Goal: Information Seeking & Learning: Learn about a topic

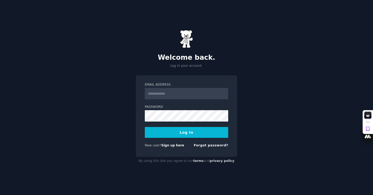
click at [199, 94] on input "Email Address" at bounding box center [186, 93] width 83 height 11
type input "**********"
click at [186, 134] on button "Log In" at bounding box center [186, 132] width 83 height 11
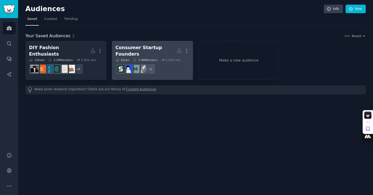
click at [156, 48] on div "Consumer Startup Founders" at bounding box center [146, 51] width 61 height 13
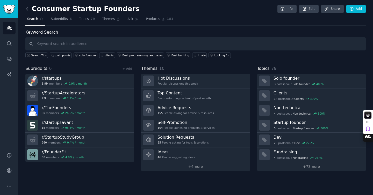
click at [27, 8] on icon at bounding box center [27, 8] width 2 height 3
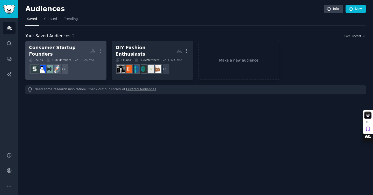
click at [75, 48] on div "Consumer Startup Founders" at bounding box center [59, 51] width 61 height 13
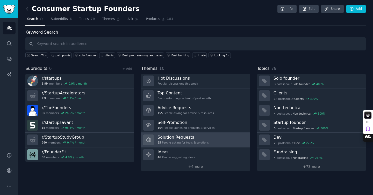
click at [178, 137] on h3 "Solution Requests" at bounding box center [183, 137] width 51 height 5
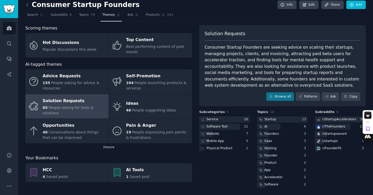
scroll to position [5, 0]
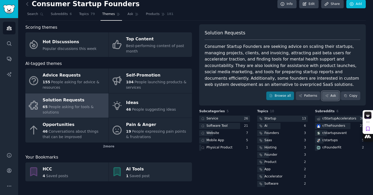
click at [334, 95] on link "Ask" at bounding box center [330, 96] width 17 height 9
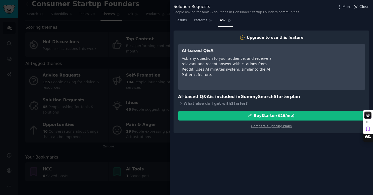
click at [362, 7] on span "Close" at bounding box center [365, 6] width 10 height 5
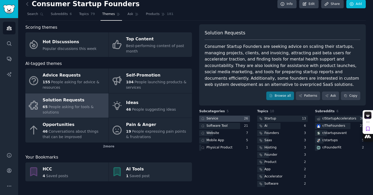
click at [213, 119] on div "Service" at bounding box center [213, 119] width 12 height 5
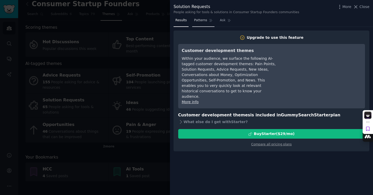
click at [197, 21] on span "Patterns" at bounding box center [200, 20] width 13 height 5
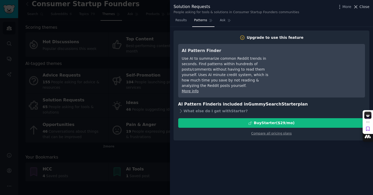
click at [361, 8] on span "Close" at bounding box center [365, 6] width 10 height 5
